Goal: Information Seeking & Learning: Learn about a topic

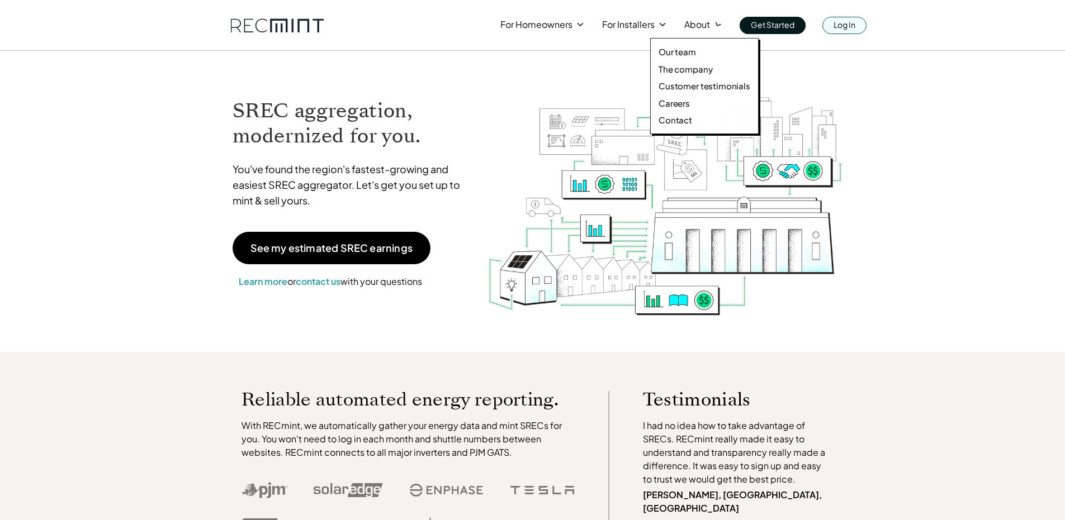
click at [855, 26] on p "Log In" at bounding box center [844, 25] width 22 height 16
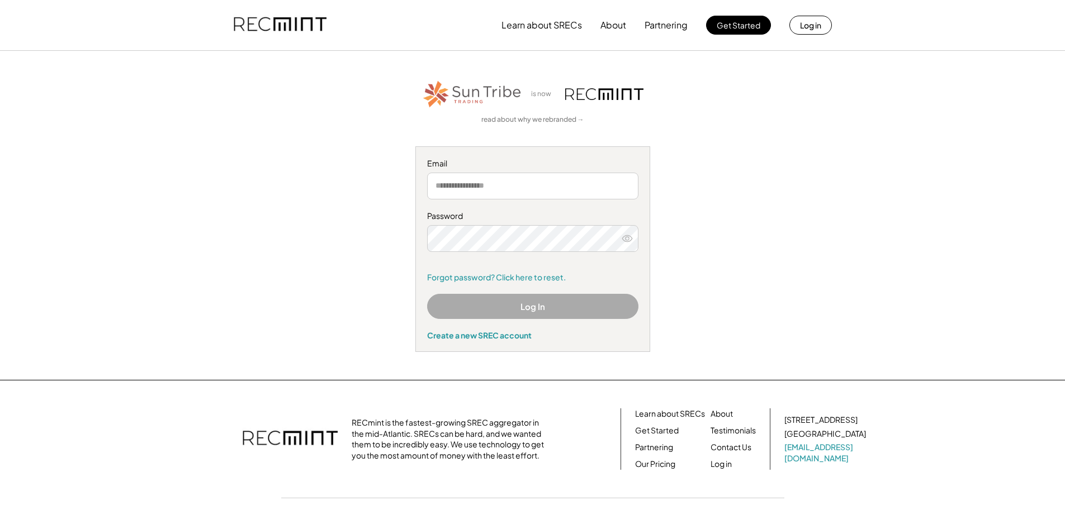
click at [491, 194] on input "email" at bounding box center [532, 186] width 211 height 27
type input "**********"
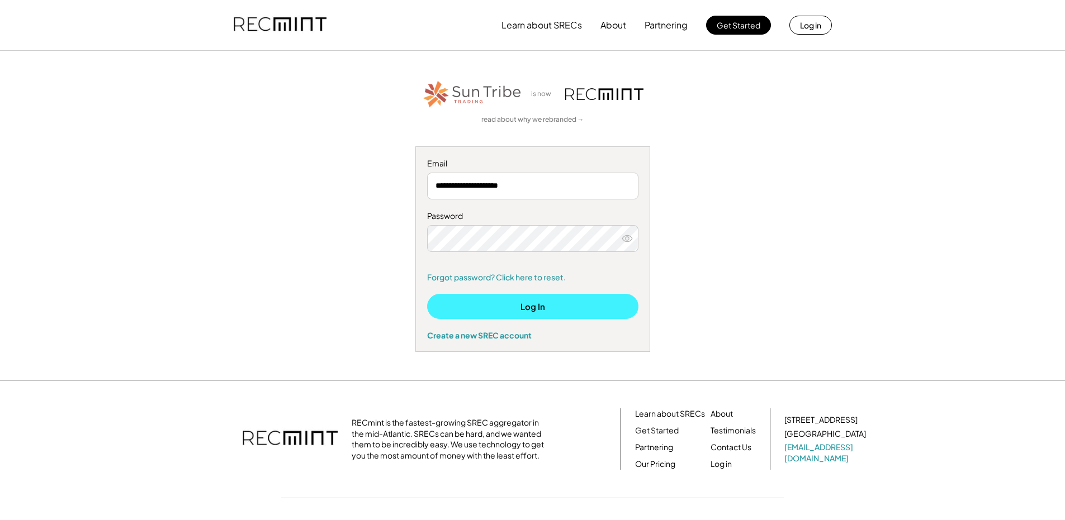
click at [556, 311] on button "Log In" at bounding box center [532, 306] width 211 height 25
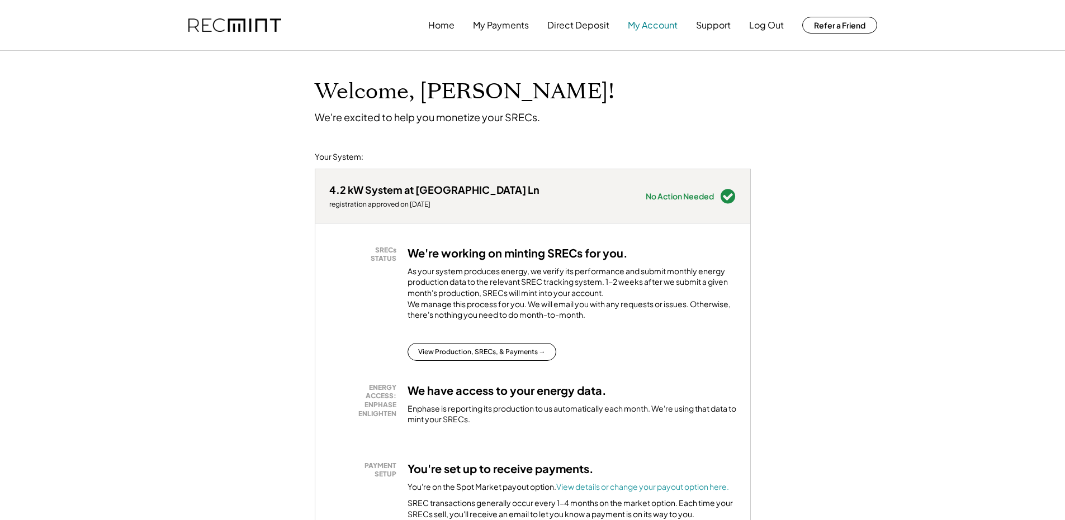
click at [642, 23] on button "My Account" at bounding box center [653, 25] width 50 height 22
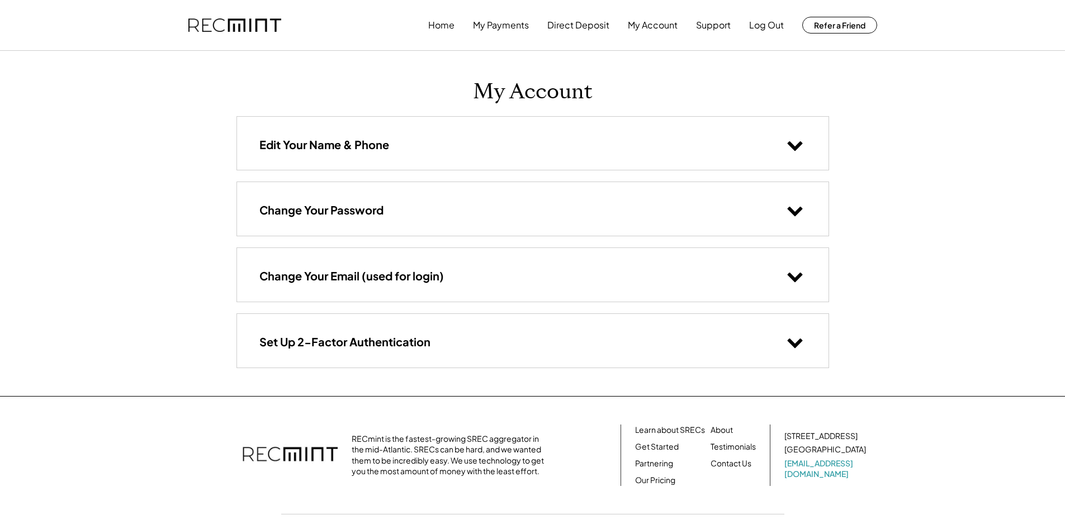
click at [544, 150] on div "Edit Your Name & Phone" at bounding box center [532, 143] width 591 height 53
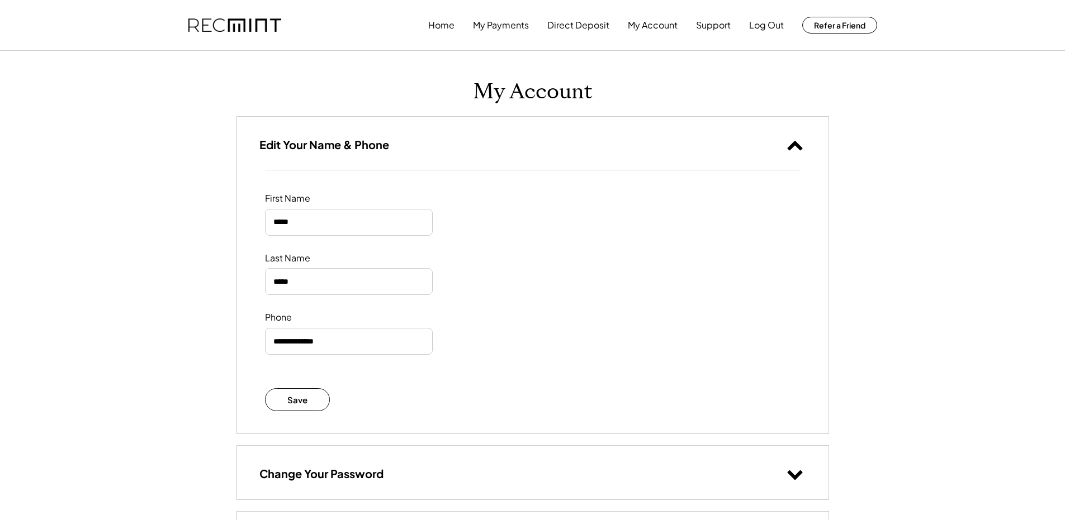
click at [544, 150] on div "Edit Your Name & Phone" at bounding box center [532, 143] width 591 height 53
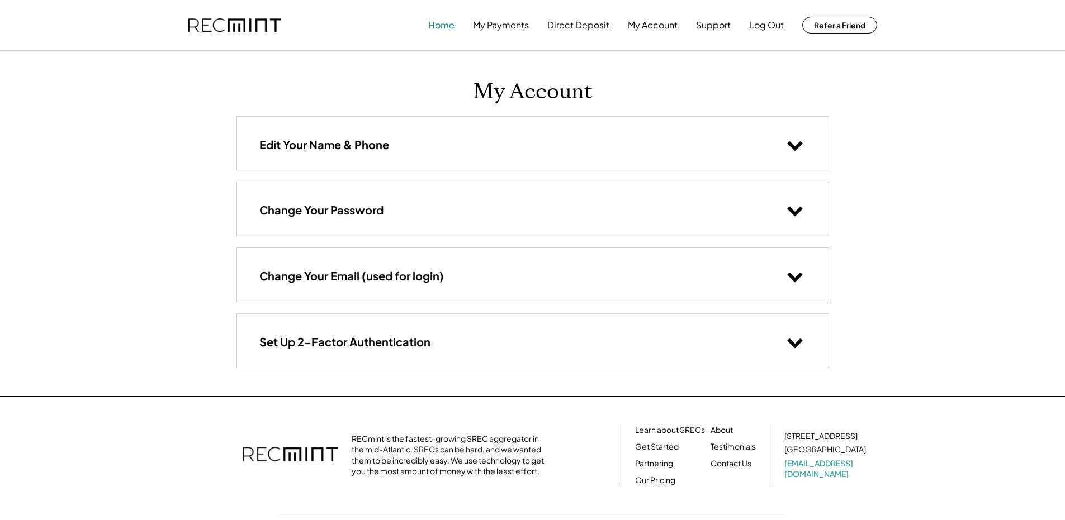
click at [445, 27] on button "Home" at bounding box center [441, 25] width 26 height 22
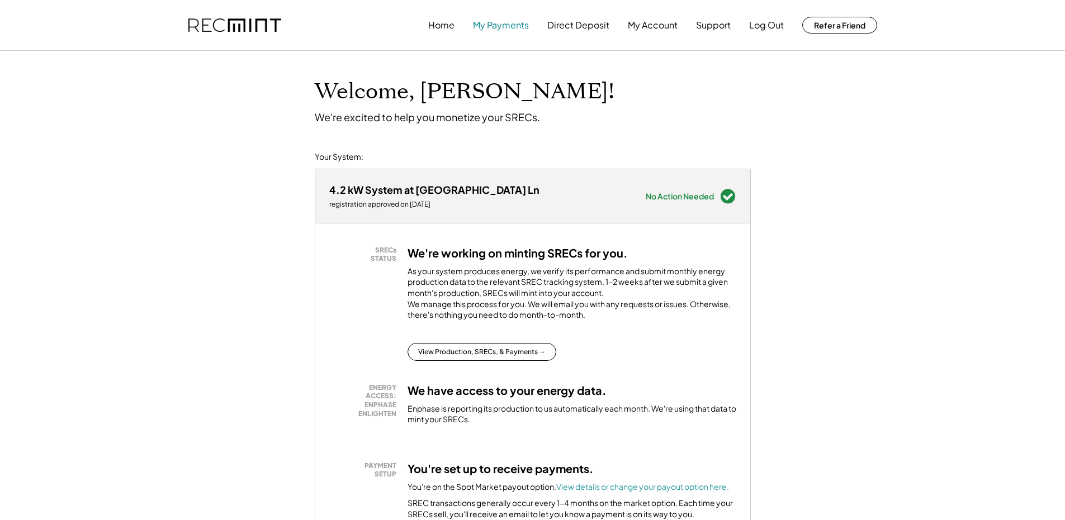
click at [502, 29] on button "My Payments" at bounding box center [501, 25] width 56 height 22
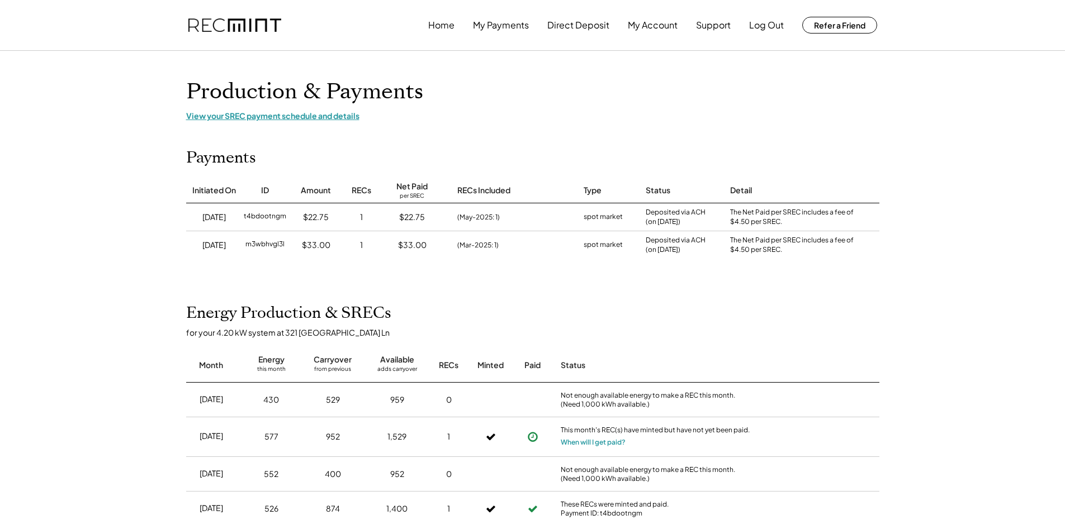
click at [300, 119] on div "View your SREC payment schedule and details" at bounding box center [532, 116] width 693 height 10
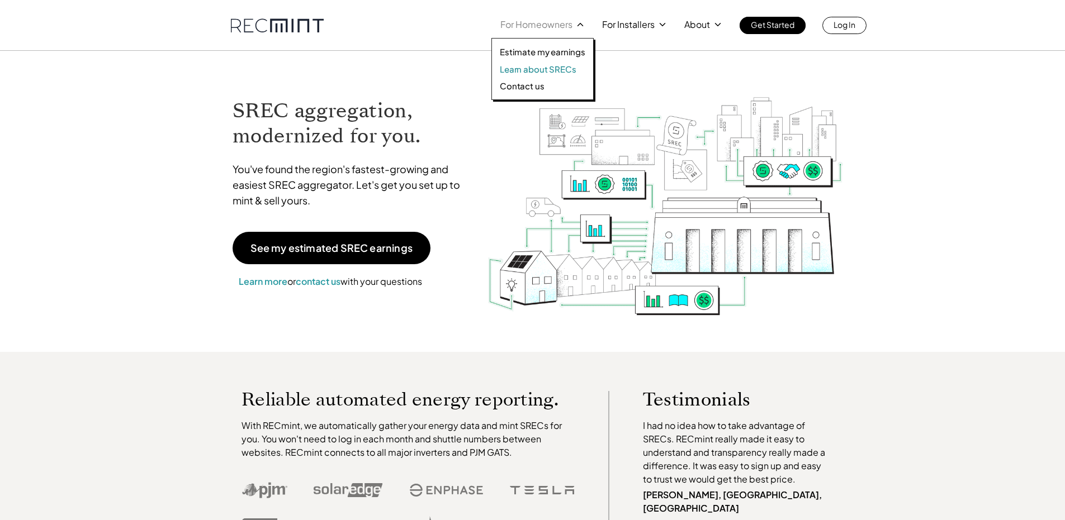
click at [564, 69] on p "Learn about SRECs" at bounding box center [538, 69] width 76 height 11
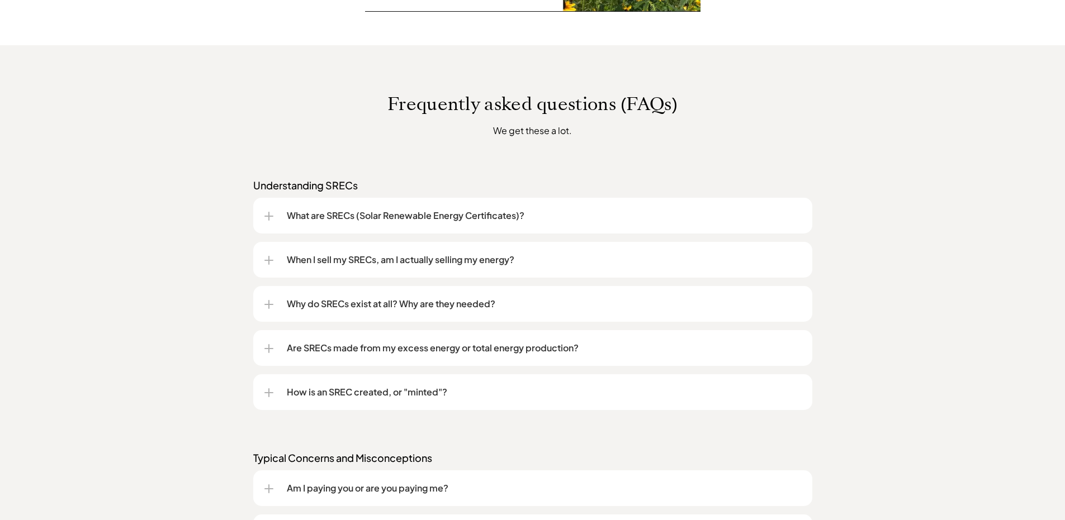
scroll to position [838, 0]
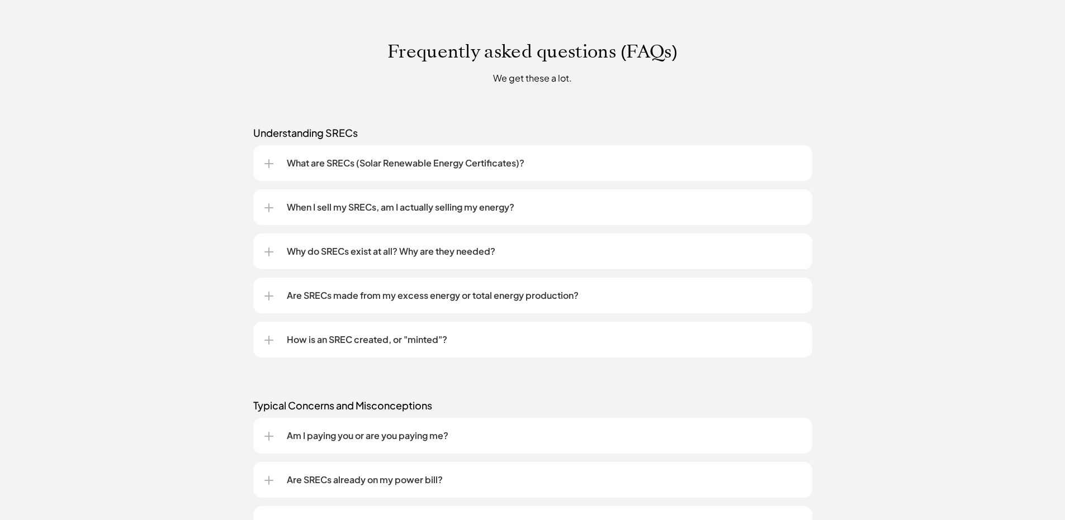
click at [266, 297] on div at bounding box center [268, 296] width 9 height 9
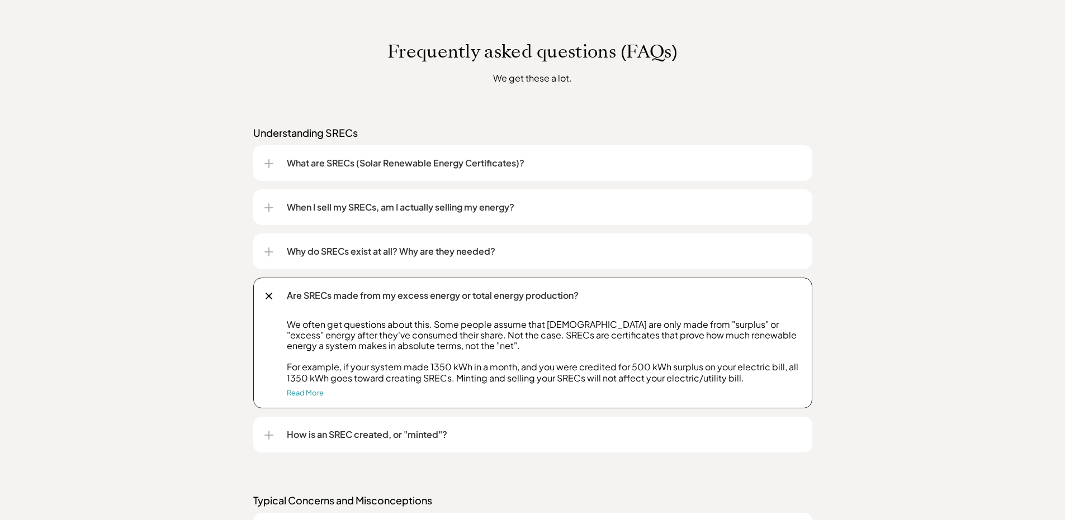
click at [266, 297] on div at bounding box center [268, 295] width 7 height 7
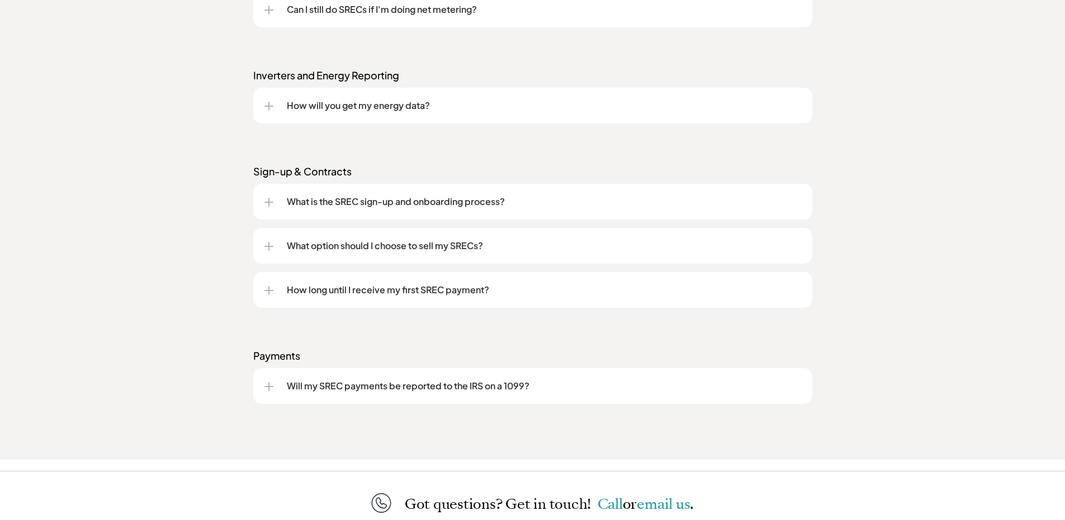
scroll to position [1509, 0]
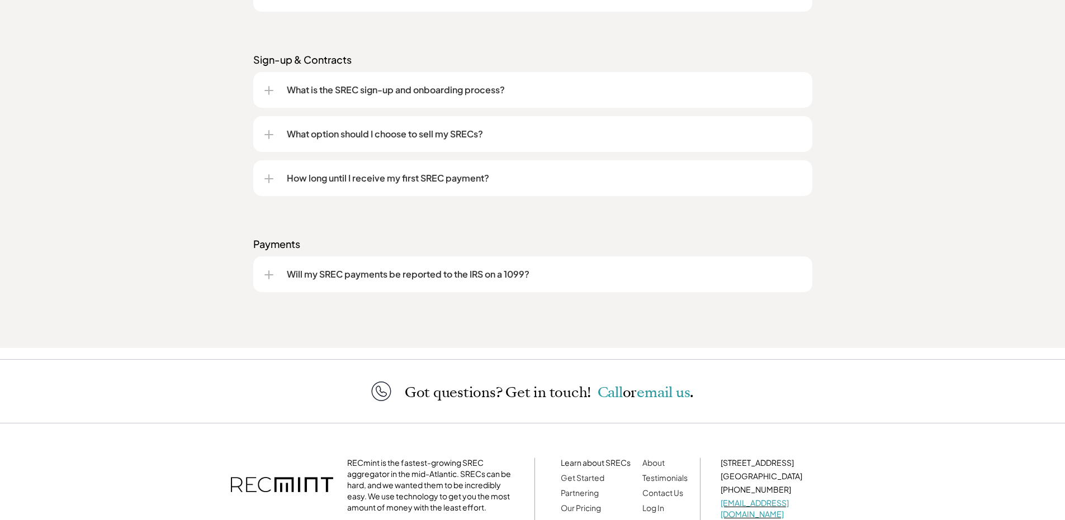
click at [271, 278] on div at bounding box center [268, 275] width 9 height 9
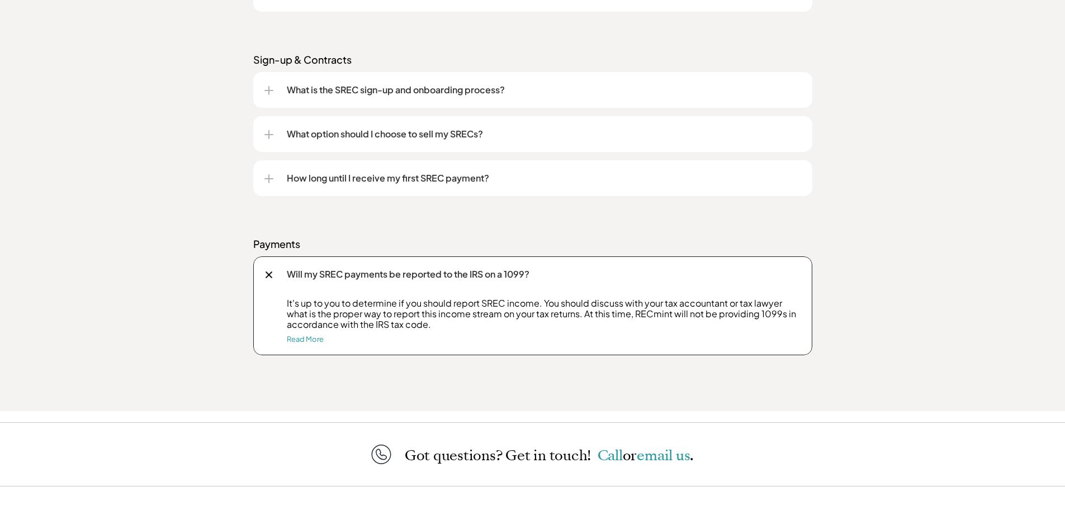
click at [271, 278] on div at bounding box center [268, 274] width 13 height 13
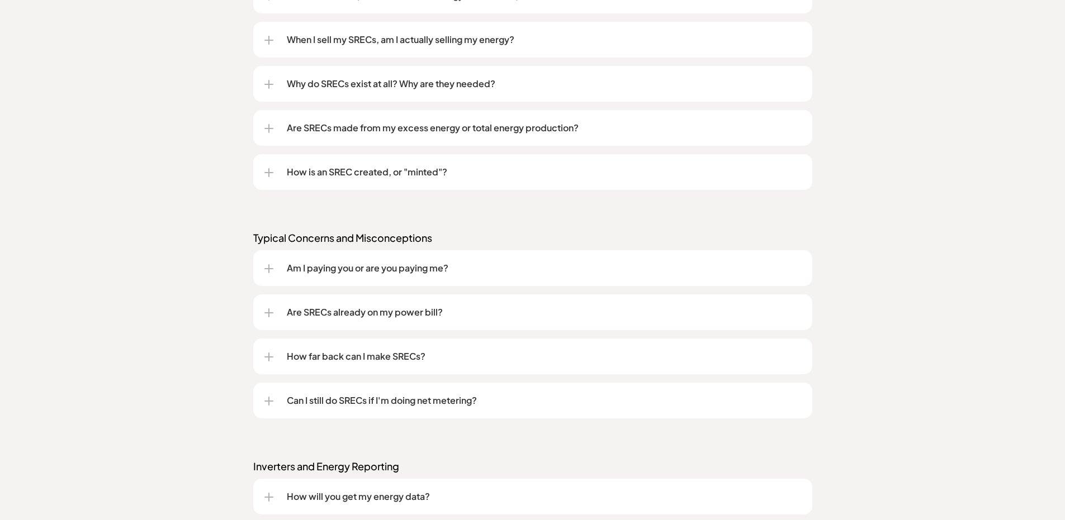
scroll to position [727, 0]
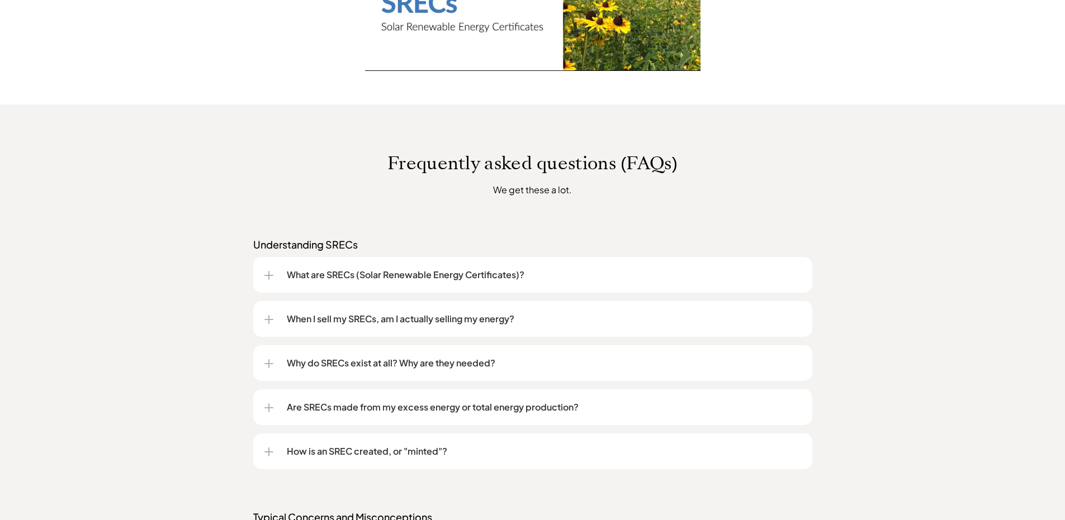
click at [265, 364] on div at bounding box center [268, 363] width 9 height 9
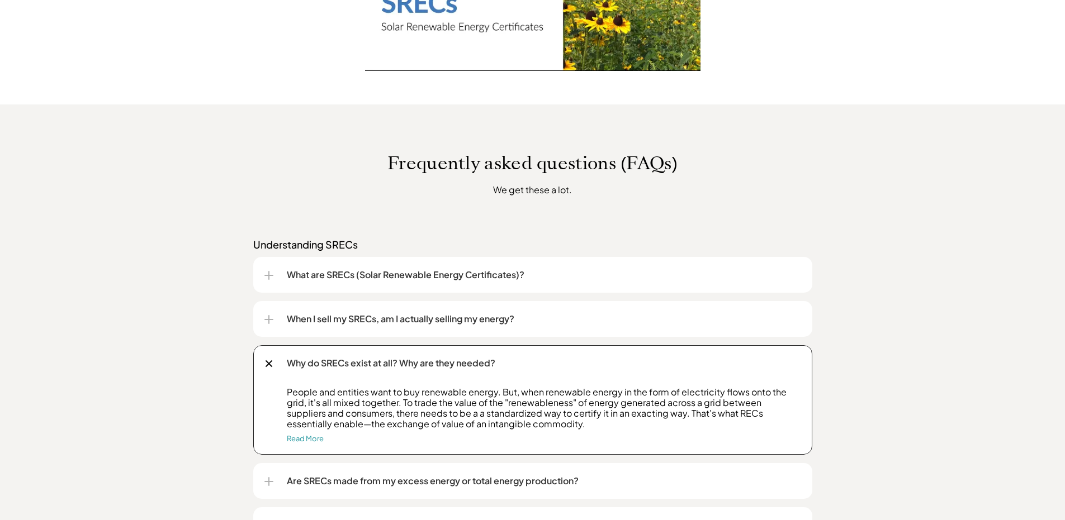
click at [271, 268] on div "What are SRECs (Solar Renewable Energy Certificates)?" at bounding box center [532, 275] width 537 height 36
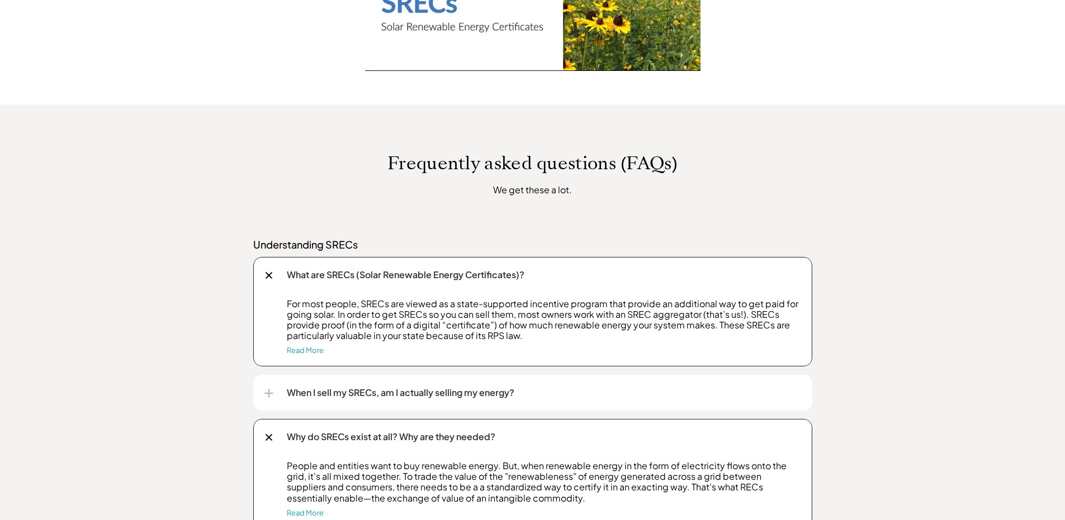
click at [272, 268] on div "What are SRECs (Solar Renewable Energy Certificates)?" at bounding box center [532, 275] width 537 height 36
